Goal: Navigation & Orientation: Go to known website

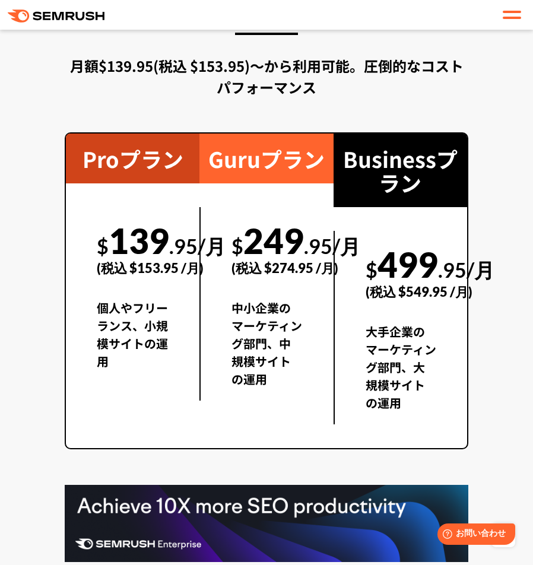
scroll to position [2966, 0]
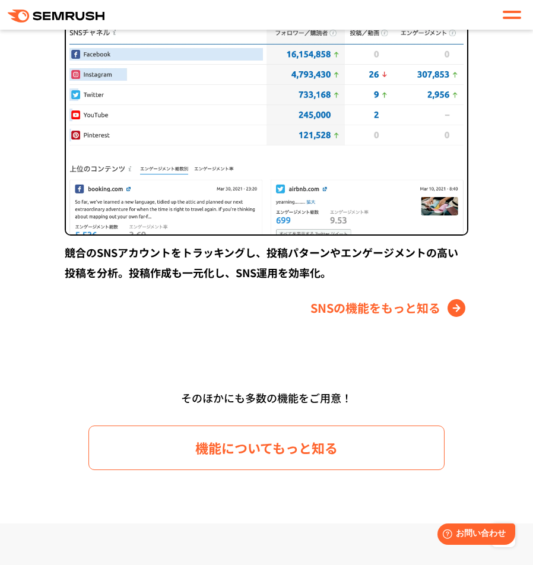
scroll to position [2383, 0]
